Goal: Download file/media

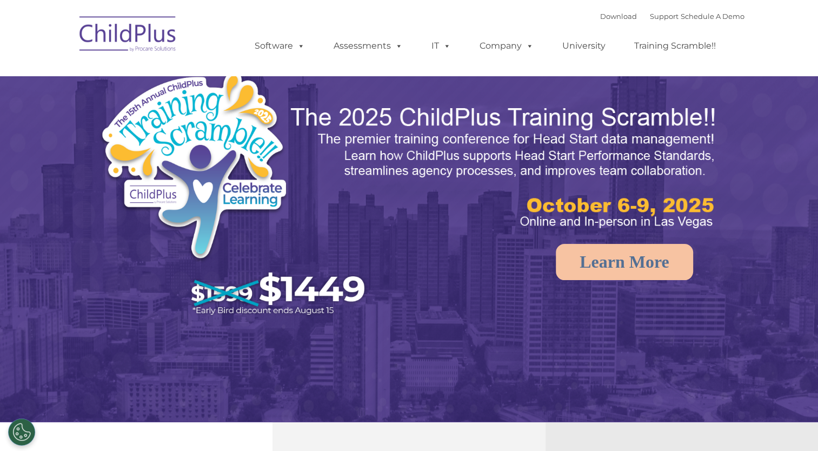
select select "MEDIUM"
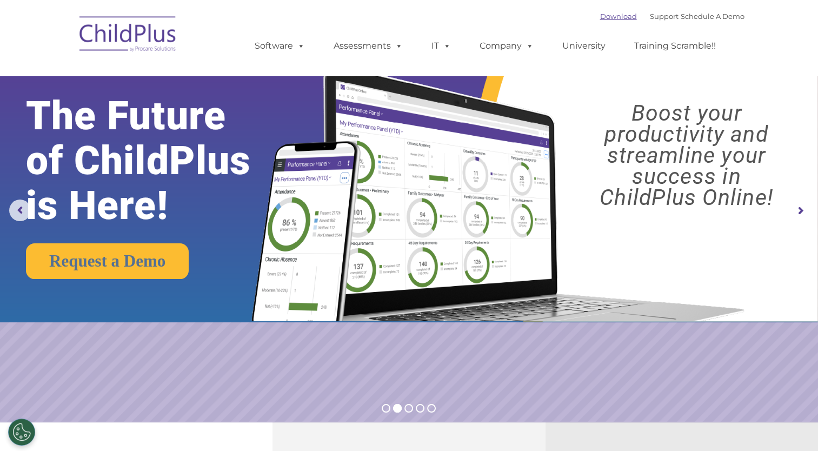
click at [600, 16] on link "Download" at bounding box center [618, 16] width 37 height 9
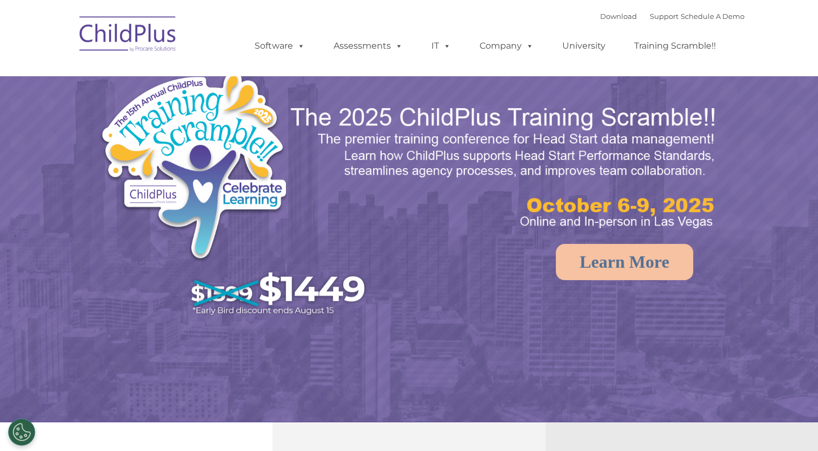
select select "MEDIUM"
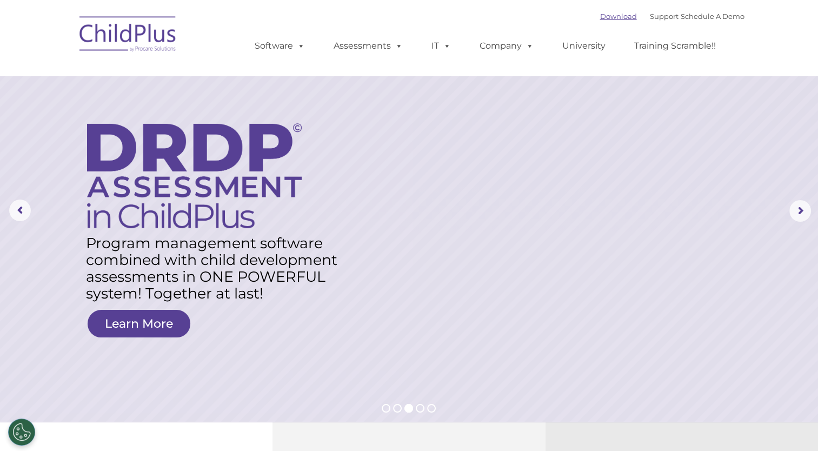
click at [607, 19] on link "Download" at bounding box center [618, 16] width 37 height 9
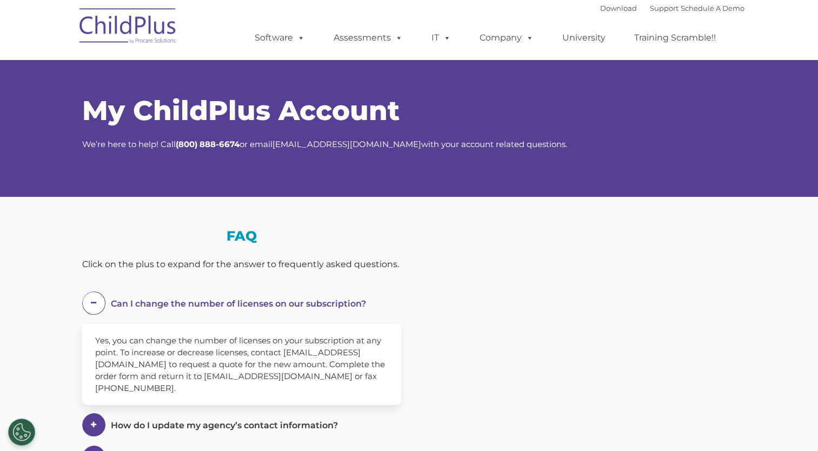
select select "MEDIUM"
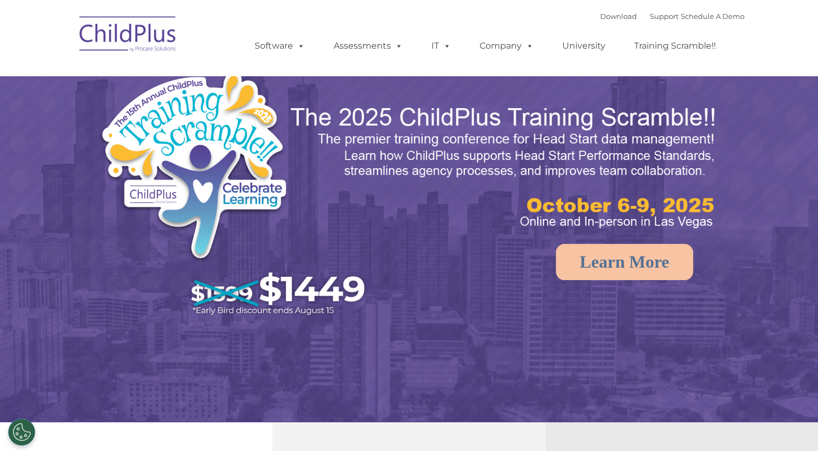
select select "MEDIUM"
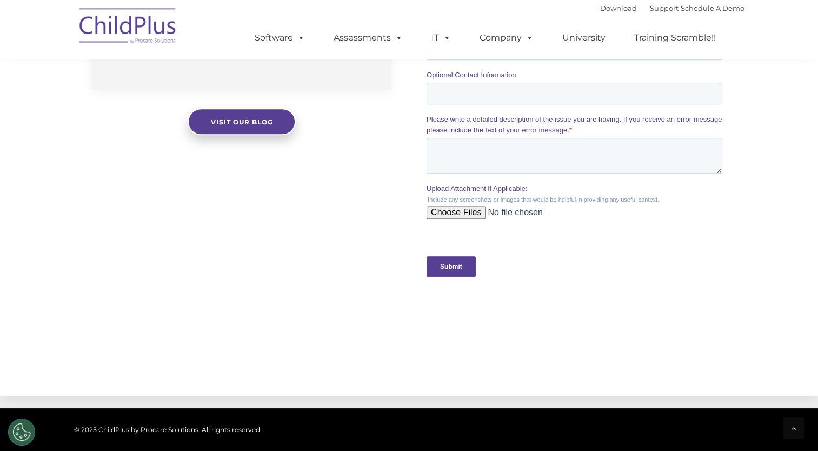
scroll to position [1157, 0]
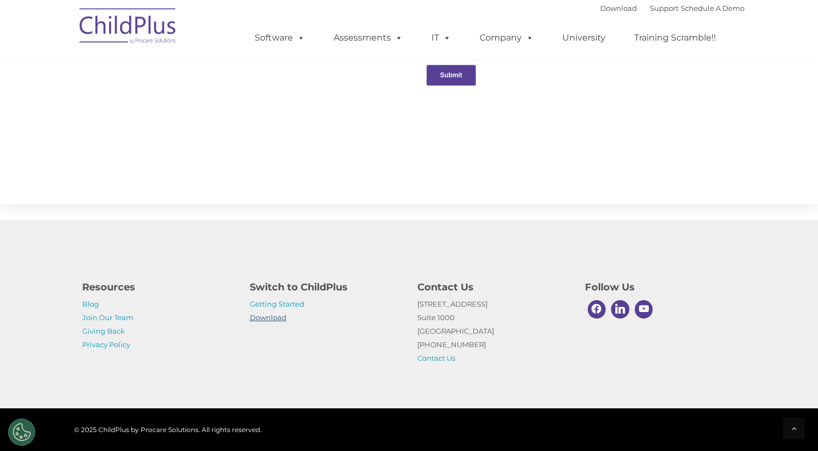
click at [266, 317] on link "Download" at bounding box center [268, 317] width 37 height 9
